Goal: Information Seeking & Learning: Learn about a topic

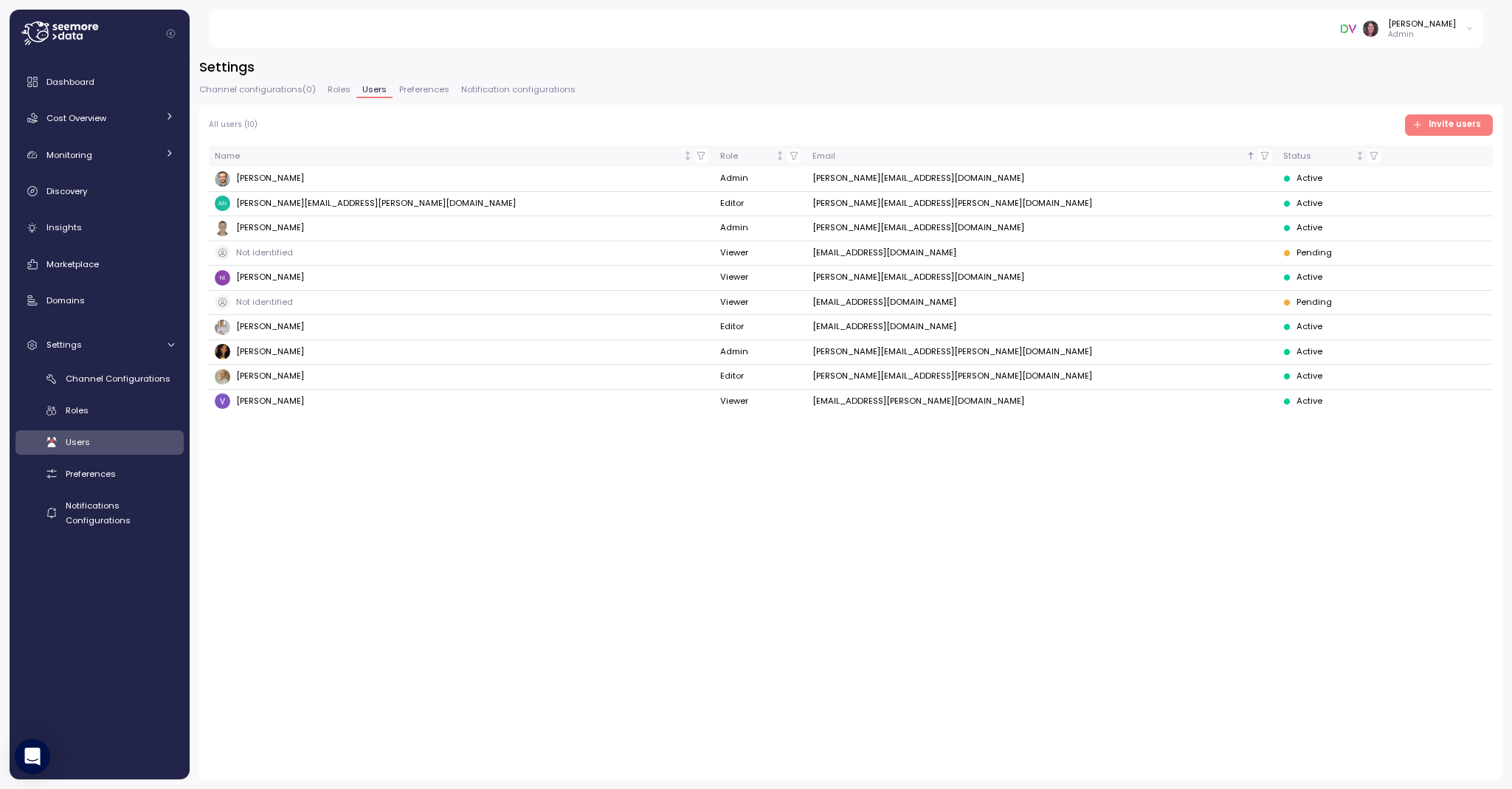
click at [105, 111] on div "Cost Overview" at bounding box center [102, 118] width 111 height 14
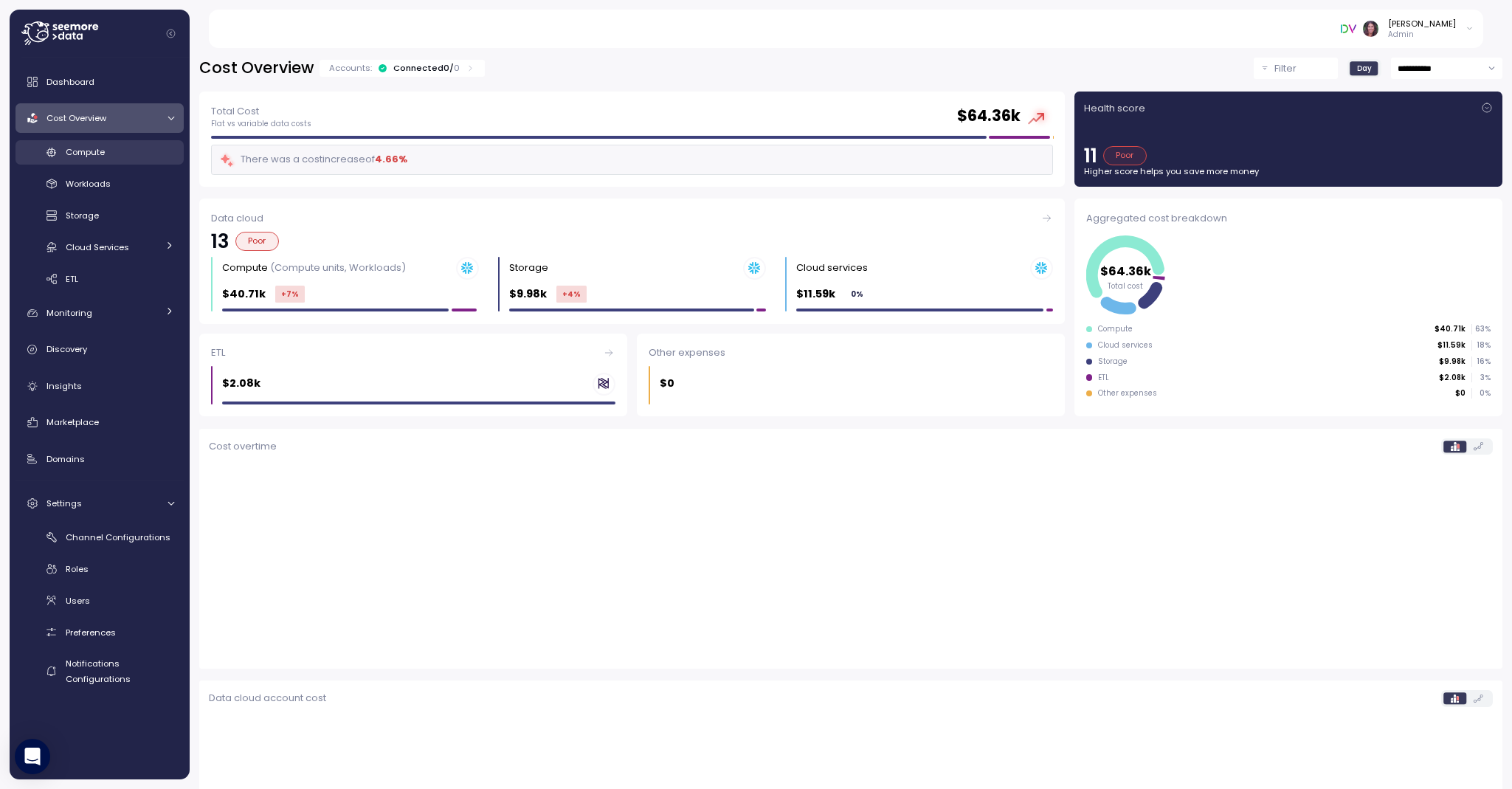
click at [80, 150] on span "Compute" at bounding box center [85, 152] width 39 height 12
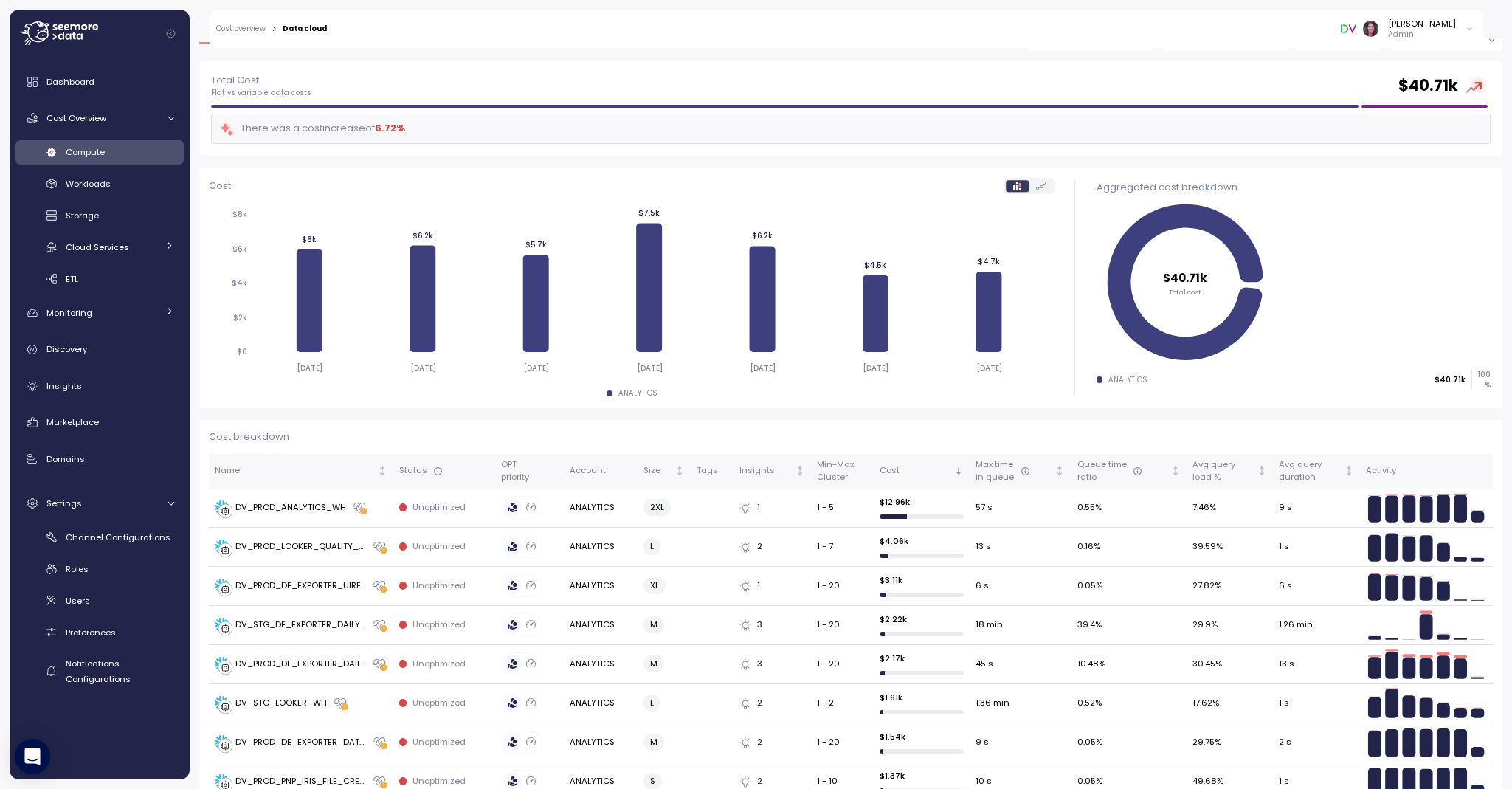
scroll to position [54, 0]
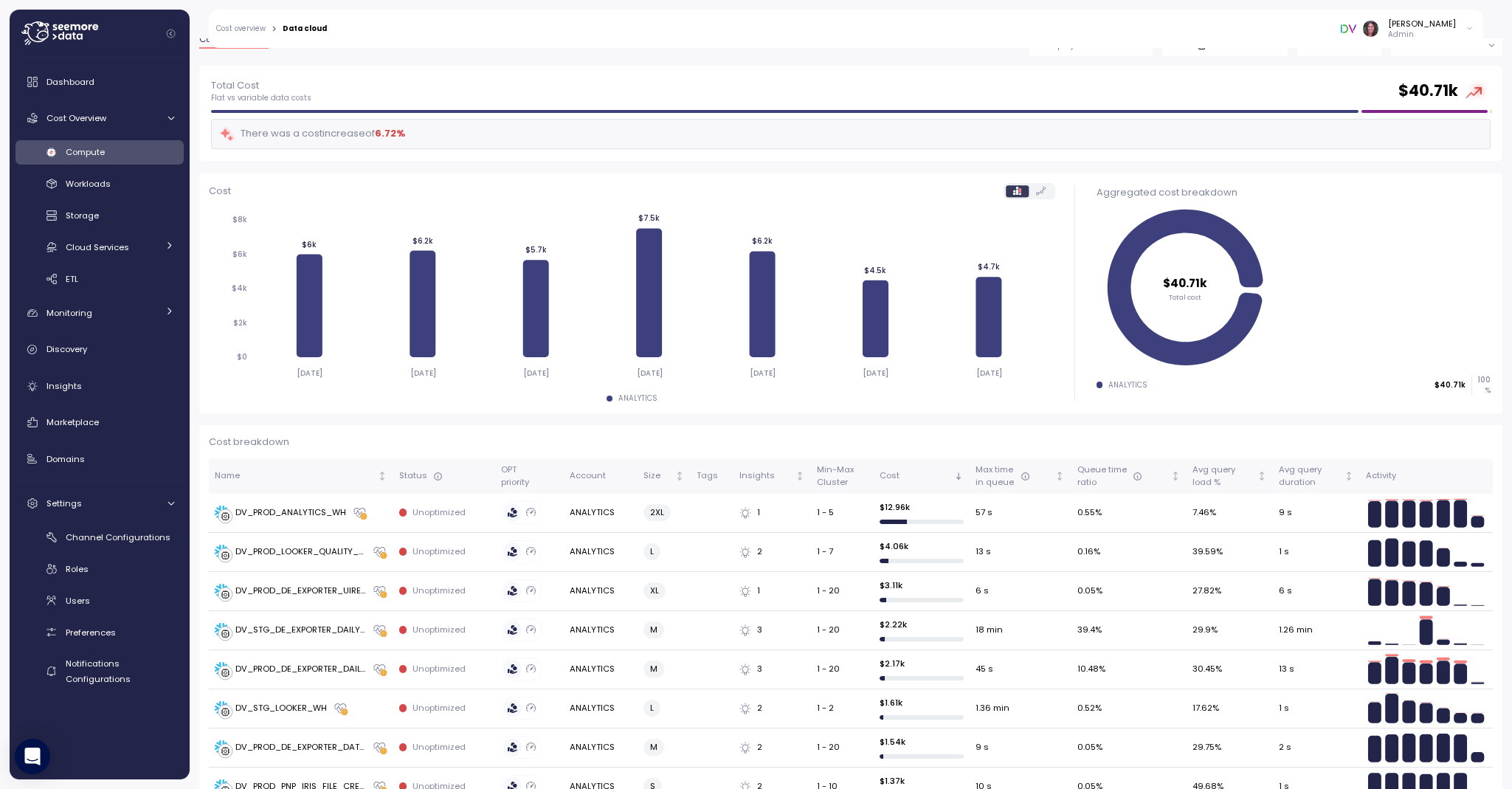
drag, startPoint x: 1504, startPoint y: 135, endPoint x: 1041, endPoint y: 419, distance: 543.2
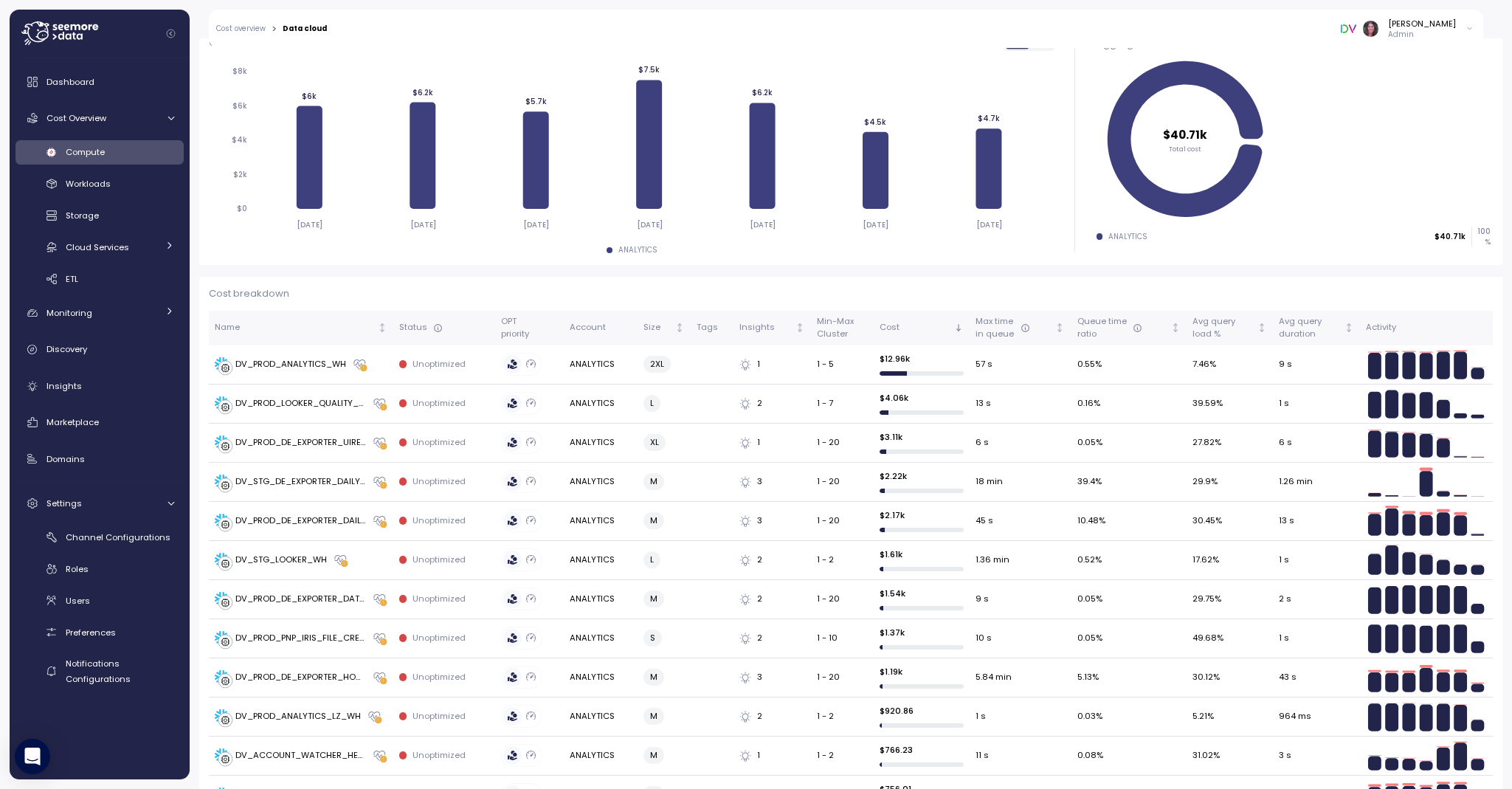
scroll to position [201, 0]
click at [1257, 330] on icon "Not sorted" at bounding box center [1261, 328] width 10 height 10
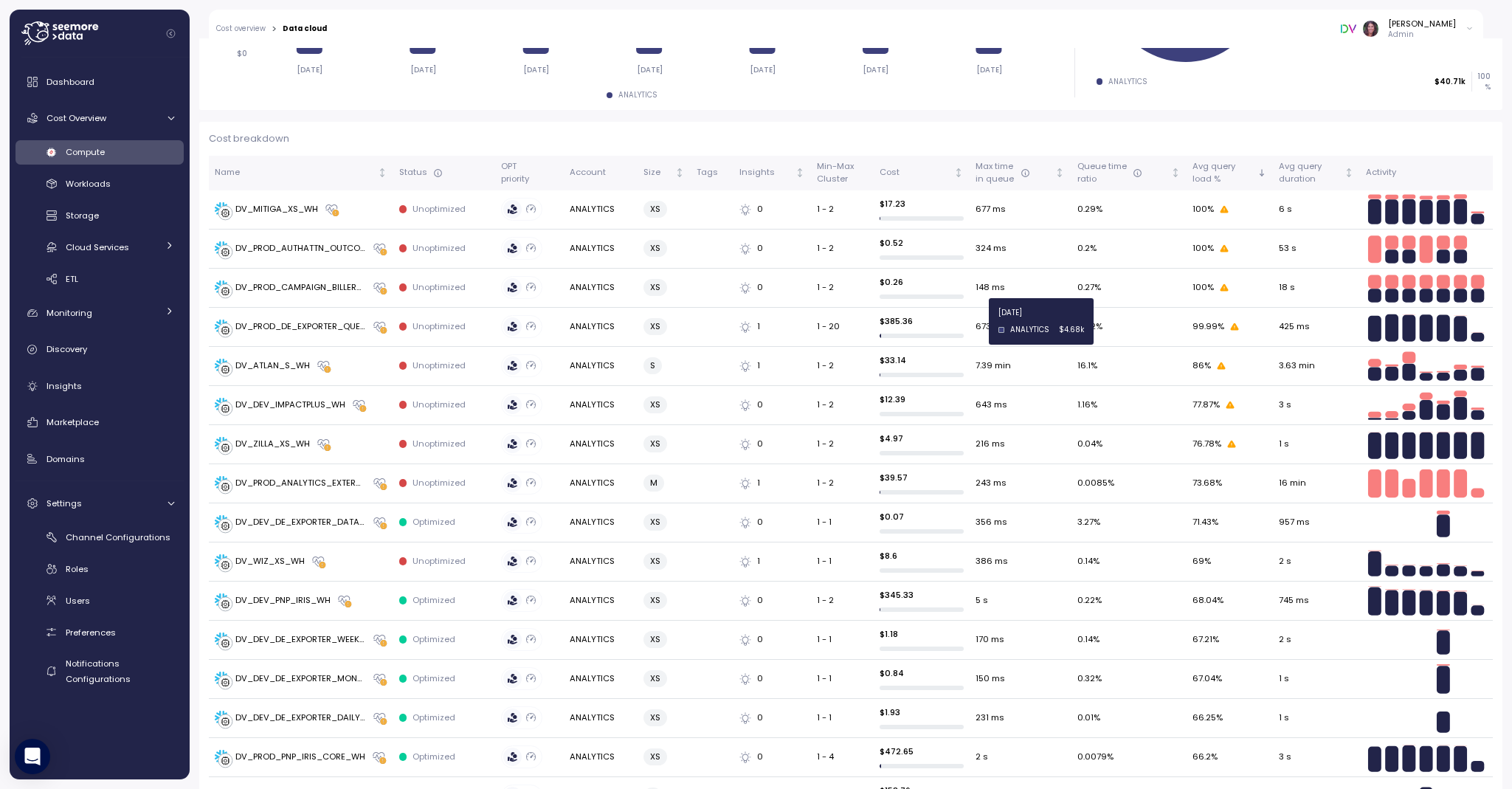
scroll to position [358, 0]
click at [1370, 38] on div "[PERSON_NAME] Admin" at bounding box center [1407, 29] width 133 height 23
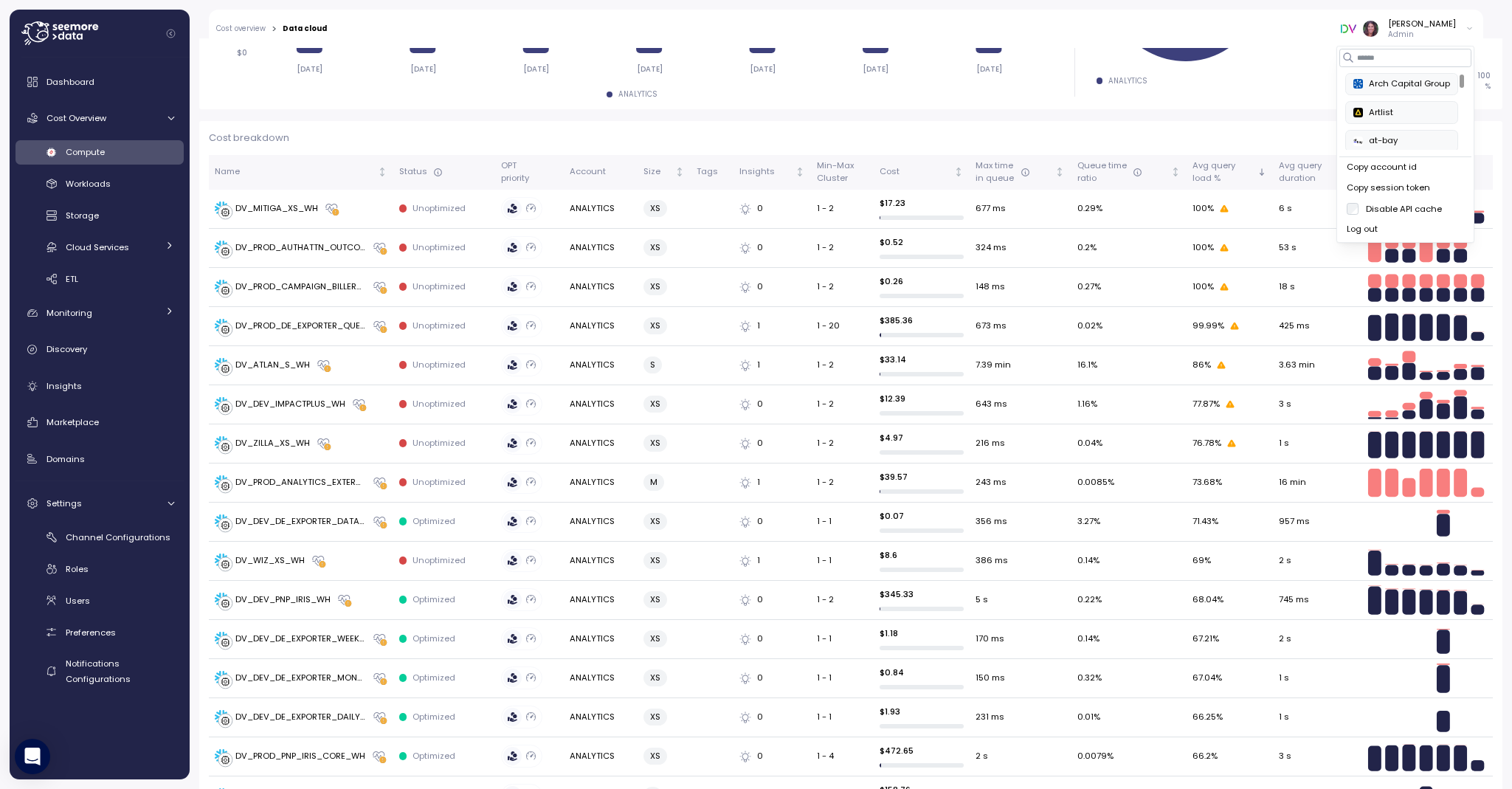
click at [1390, 83] on div "Arch Capital Group" at bounding box center [1401, 84] width 97 height 14
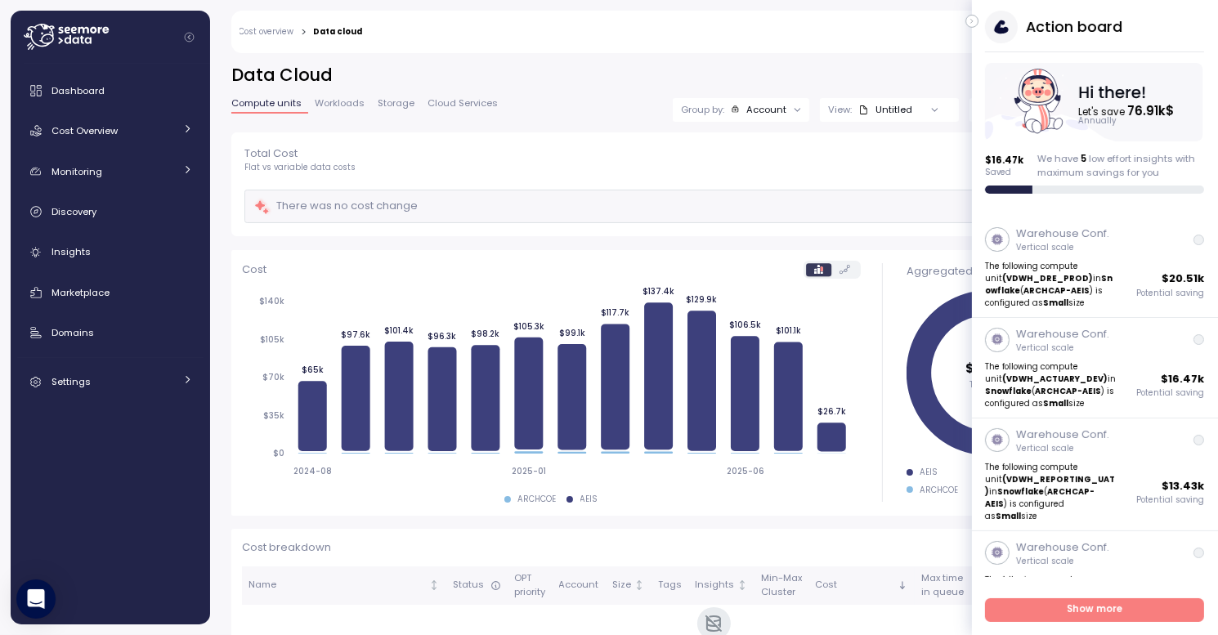
click at [972, 22] on icon "button" at bounding box center [972, 22] width 2 height 4
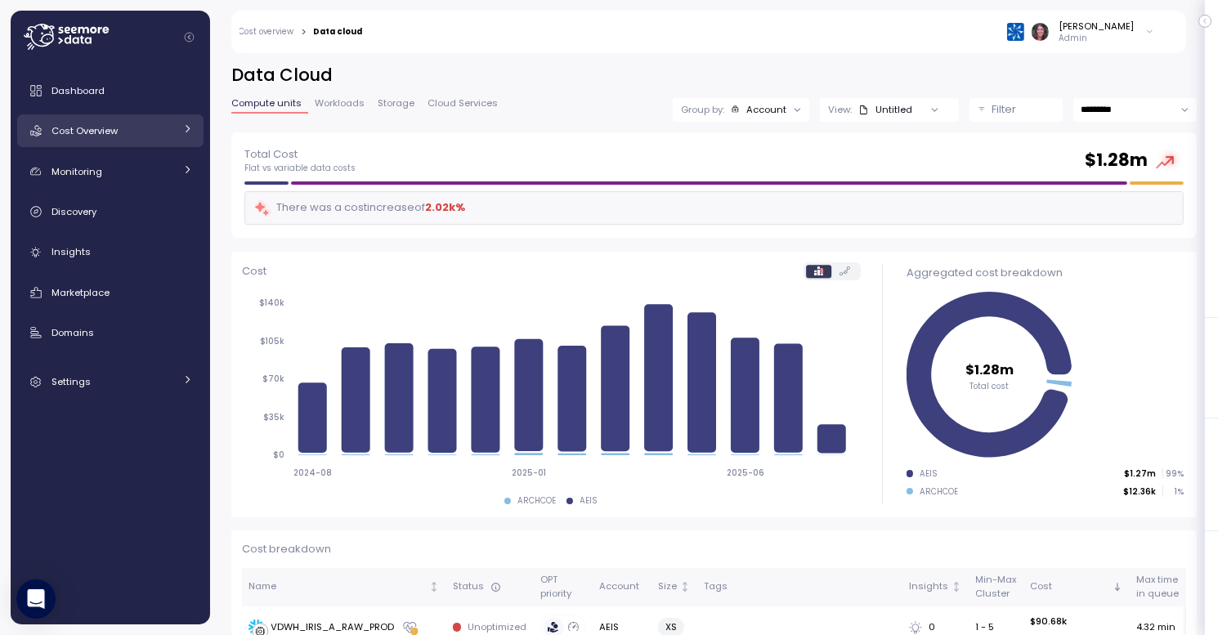
click at [119, 131] on div "Cost Overview" at bounding box center [113, 131] width 123 height 16
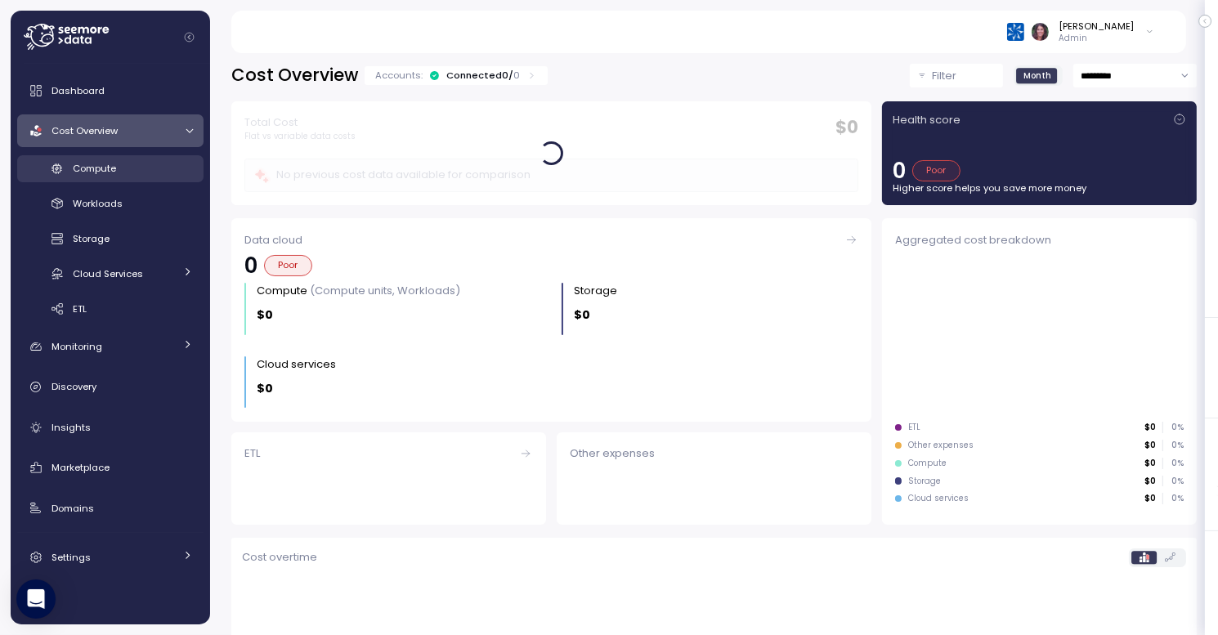
click at [131, 180] on link "Compute" at bounding box center [110, 168] width 186 height 27
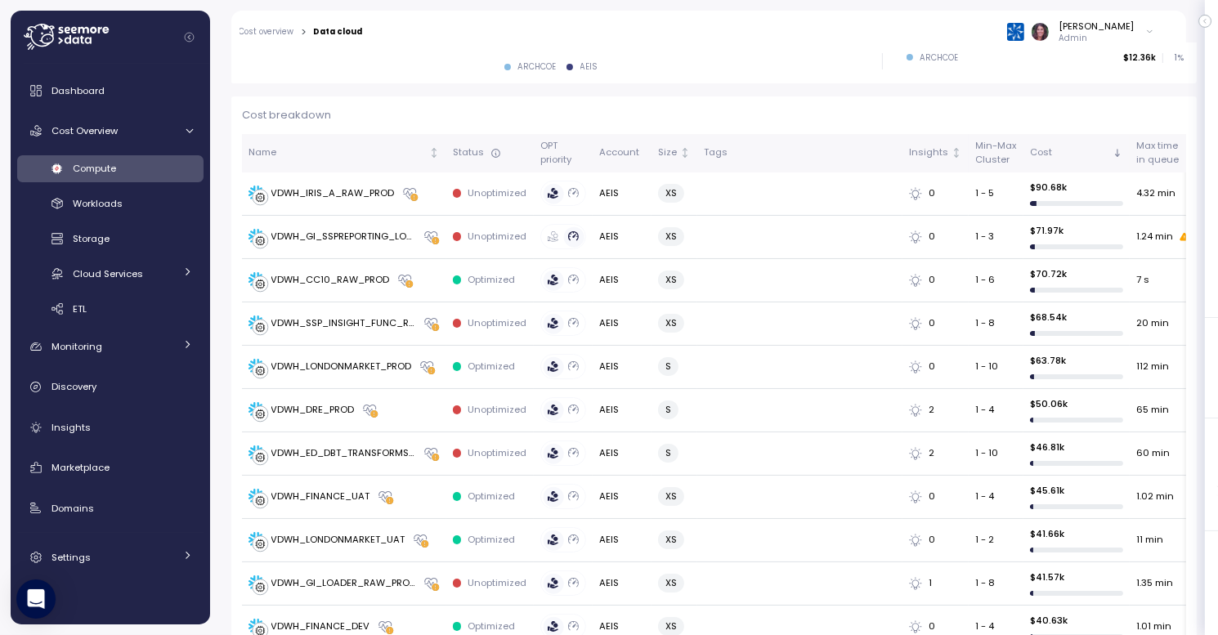
scroll to position [456, 0]
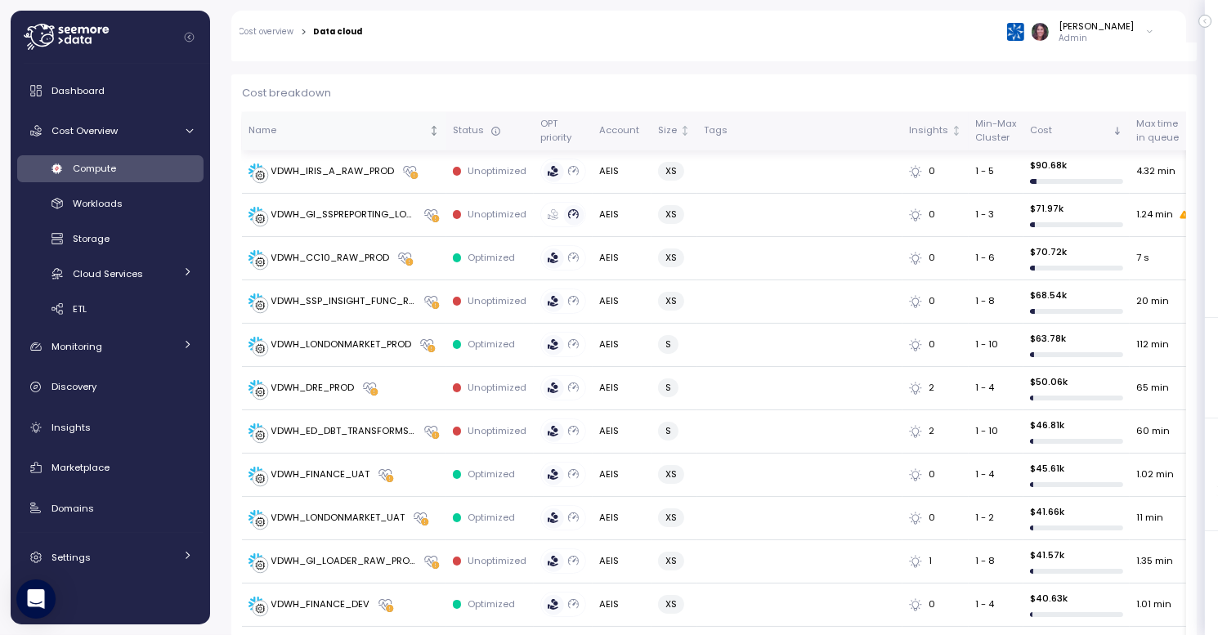
click at [429, 135] on icon "Not sorted" at bounding box center [433, 130] width 11 height 11
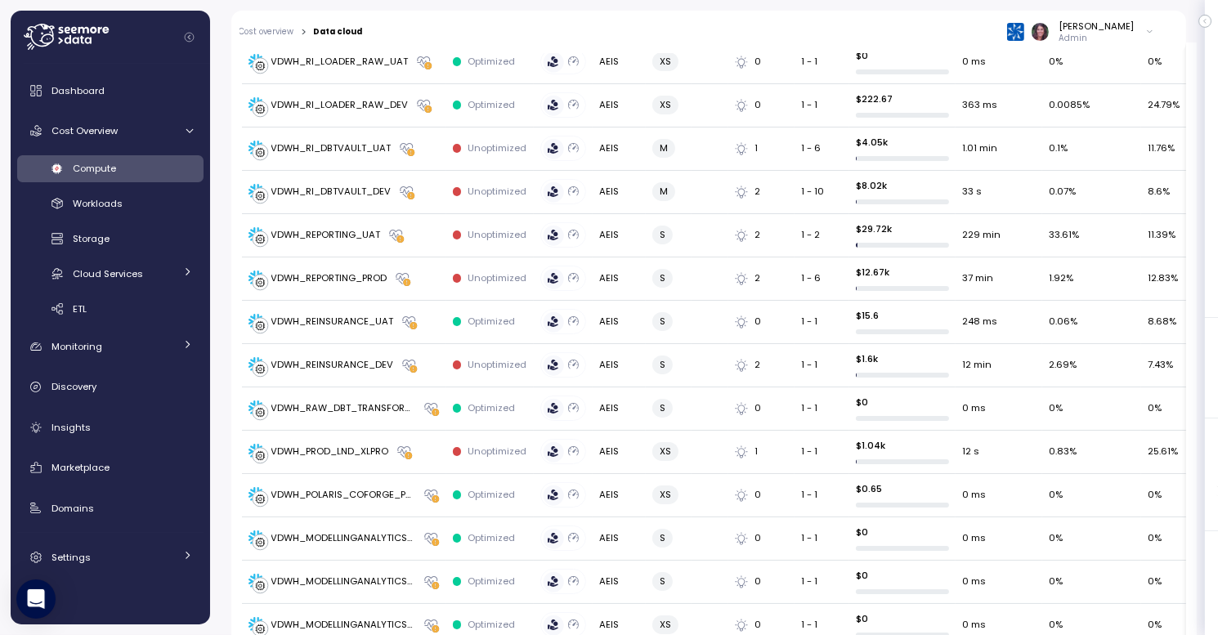
scroll to position [2177, 0]
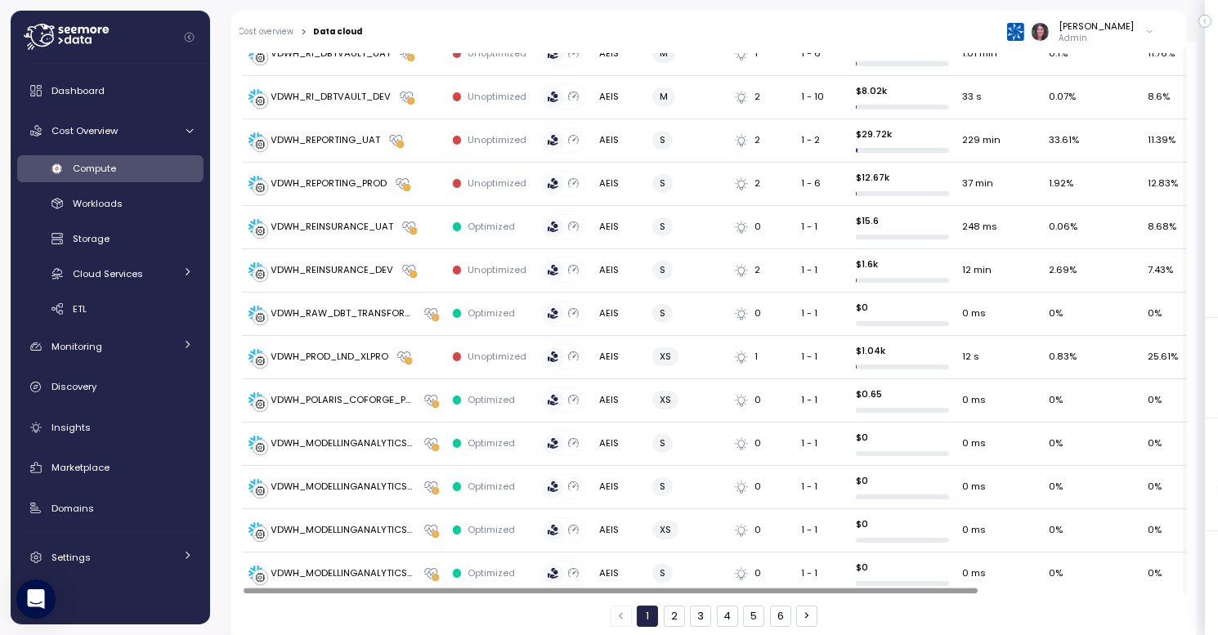
click at [746, 606] on button "5" at bounding box center [753, 616] width 21 height 21
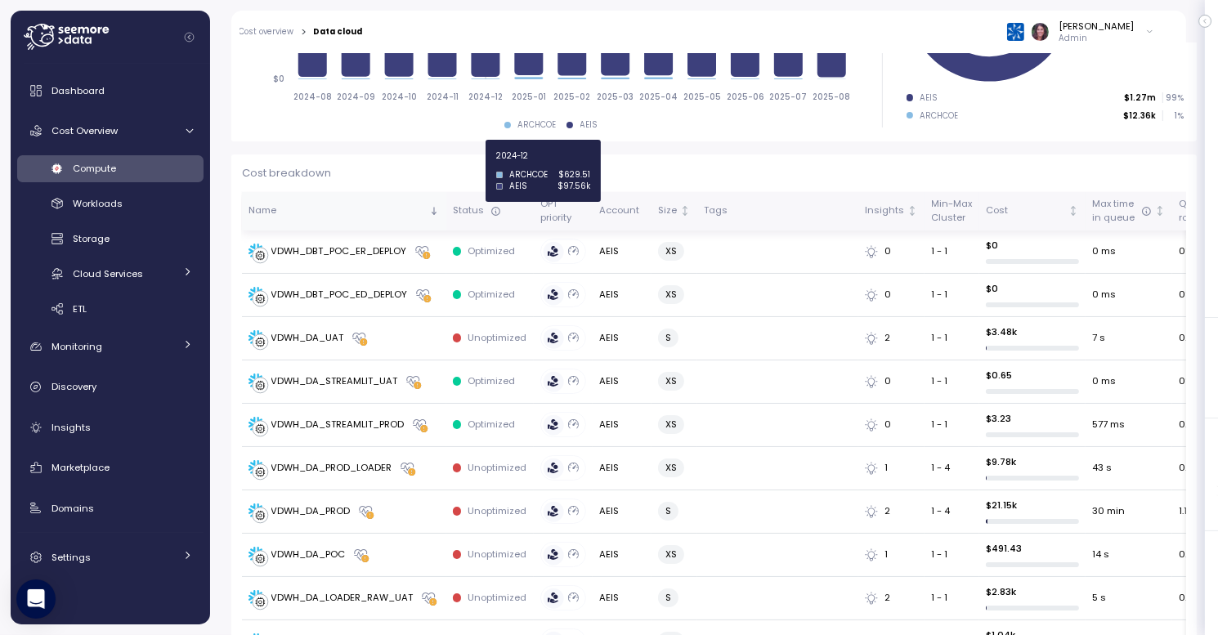
scroll to position [410, 0]
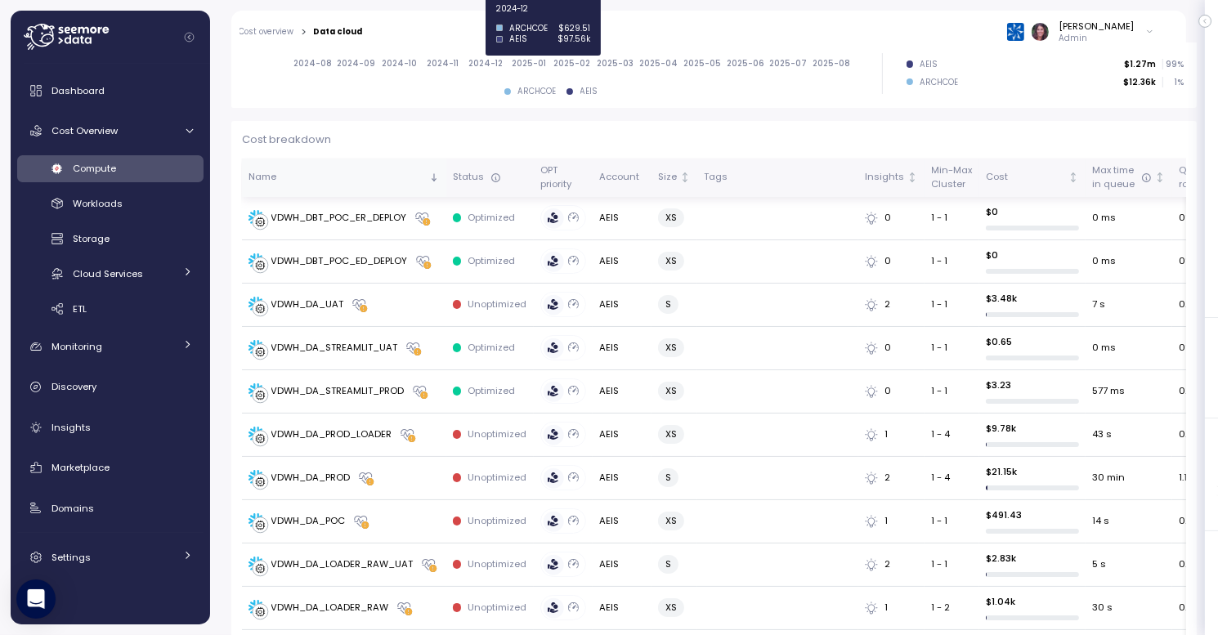
click at [4, 263] on div "Action board Let's save 76.91k $ Annually $ 16.47k Saved We have 5 low effort i…" at bounding box center [609, 317] width 1218 height 635
